Goal: Transaction & Acquisition: Purchase product/service

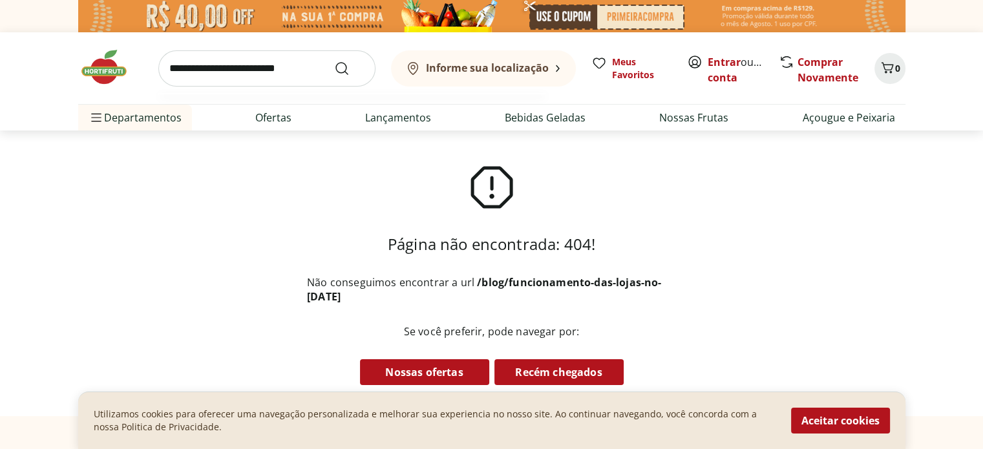
click at [207, 70] on input "search" at bounding box center [266, 68] width 217 height 36
type input "*******"
click at [344, 69] on icon "Submit Search" at bounding box center [342, 69] width 16 height 16
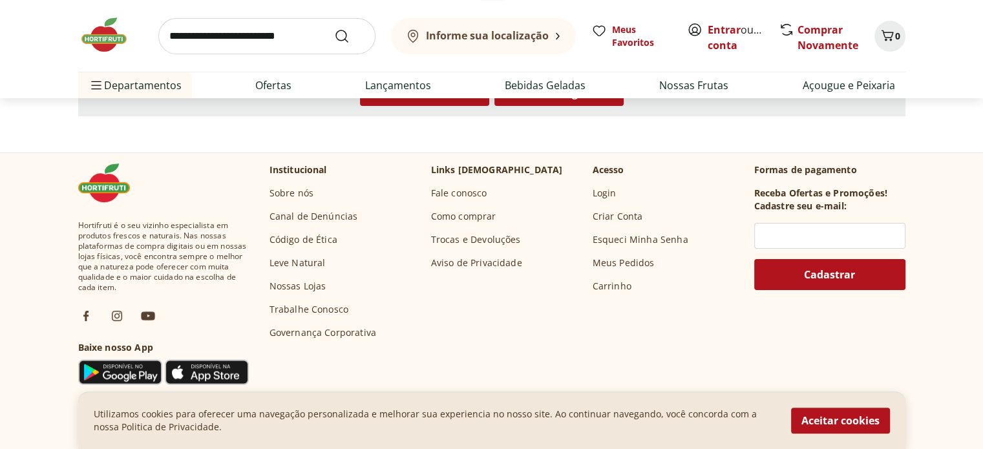
scroll to position [259, 0]
